Goal: Information Seeking & Learning: Compare options

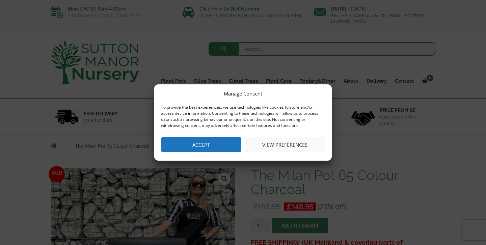
click at [277, 148] on button "View preferences" at bounding box center [285, 144] width 80 height 15
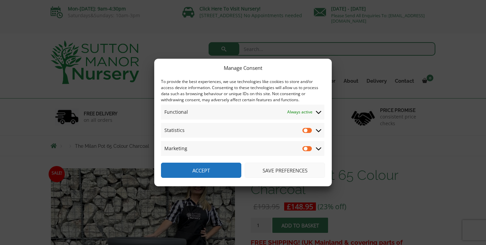
click at [218, 173] on button "Accept" at bounding box center [201, 170] width 80 height 15
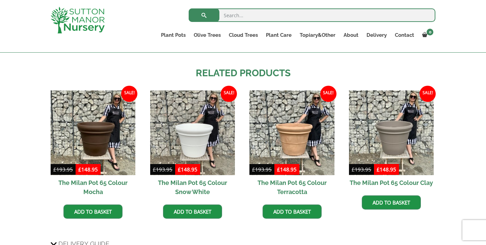
scroll to position [537, 0]
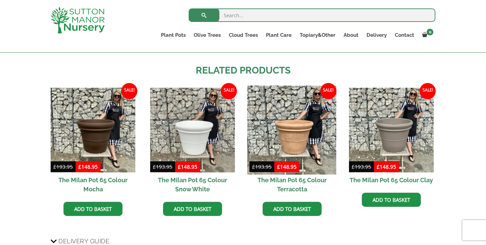
click at [290, 145] on img at bounding box center [291, 129] width 89 height 89
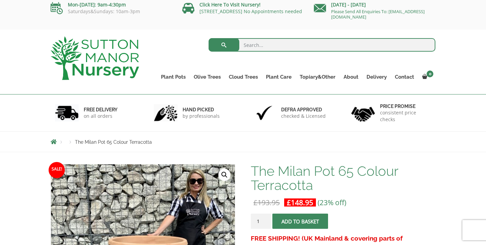
scroll to position [3, 0]
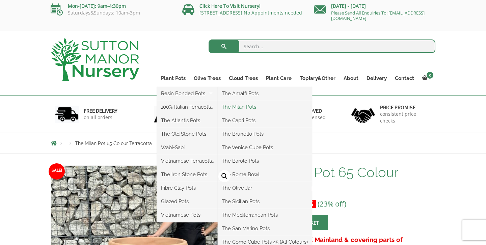
click at [241, 107] on link "The Milan Pots" at bounding box center [265, 107] width 94 height 10
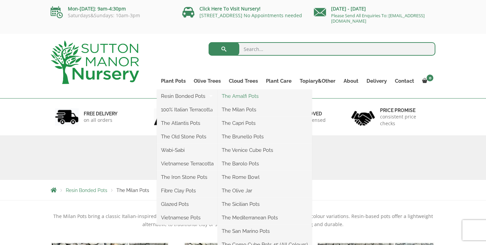
click at [241, 97] on link "The Amalfi Pots" at bounding box center [265, 96] width 94 height 10
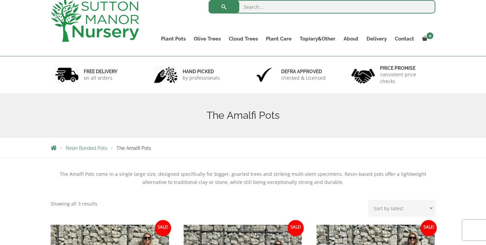
scroll to position [27, 0]
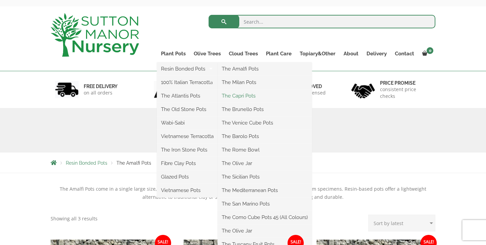
click at [234, 95] on link "The Capri Pots" at bounding box center [265, 96] width 94 height 10
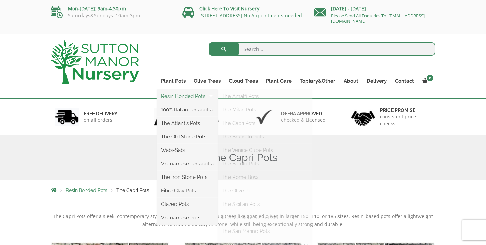
click at [168, 96] on link "Resin Bonded Pots" at bounding box center [187, 96] width 61 height 10
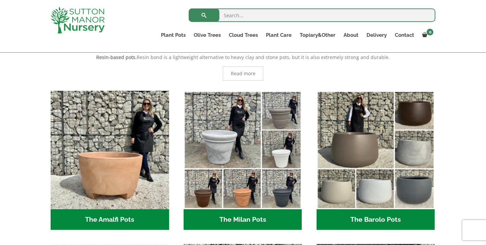
scroll to position [146, 0]
